Goal: Find specific page/section: Find specific page/section

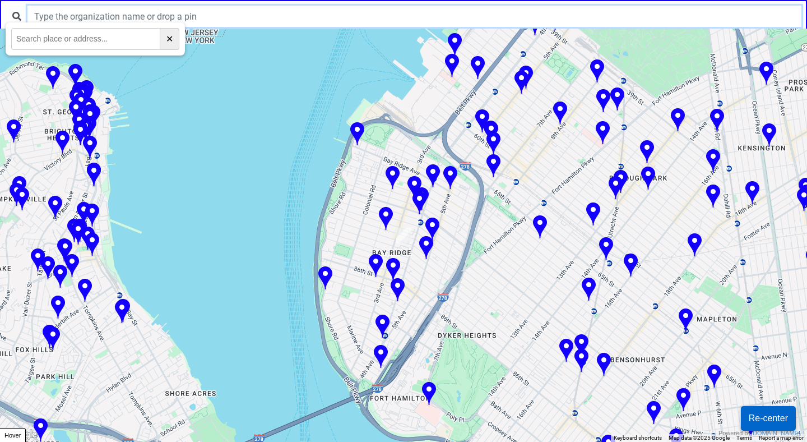
click at [377, 22] on input "text" at bounding box center [414, 16] width 774 height 21
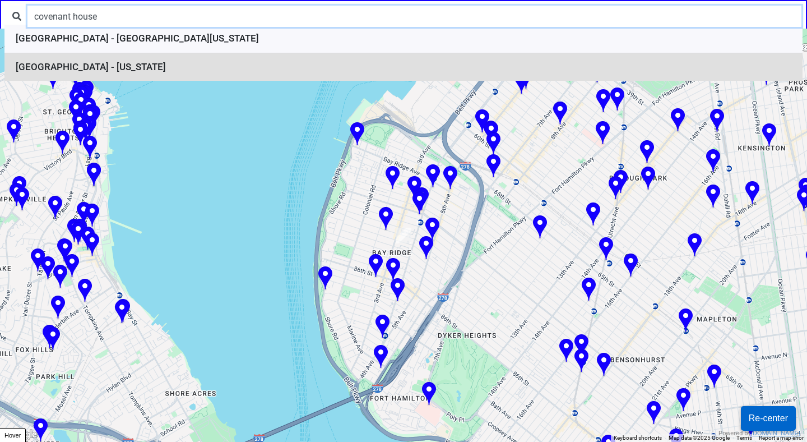
type input "covenant house"
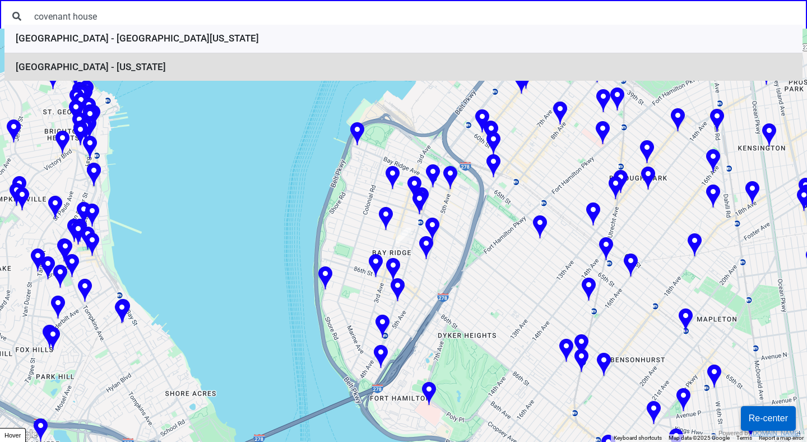
click at [292, 62] on li "[GEOGRAPHIC_DATA] - [US_STATE]" at bounding box center [403, 67] width 798 height 28
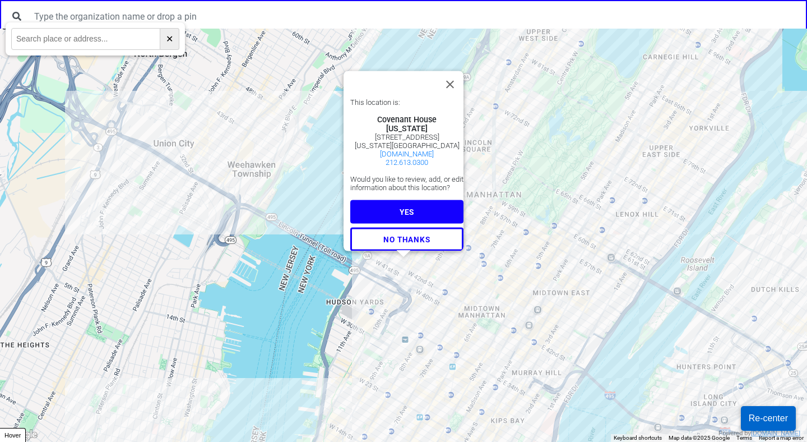
click at [400, 207] on span "YES" at bounding box center [407, 211] width 15 height 9
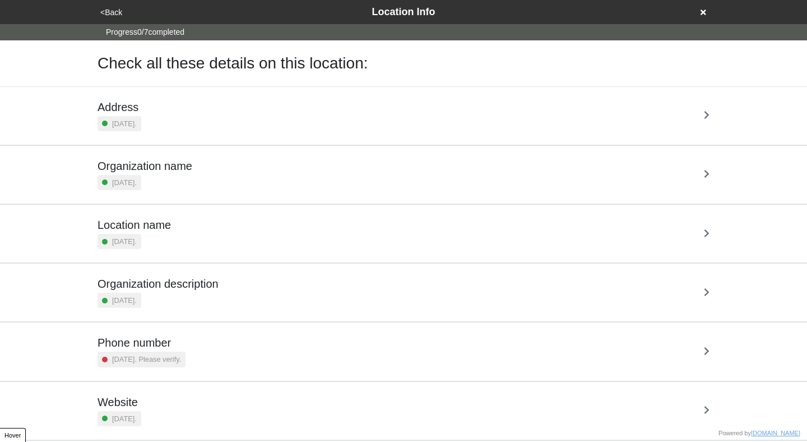
click at [369, 205] on div "Location name [DATE]." at bounding box center [403, 234] width 639 height 58
